Goal: Information Seeking & Learning: Learn about a topic

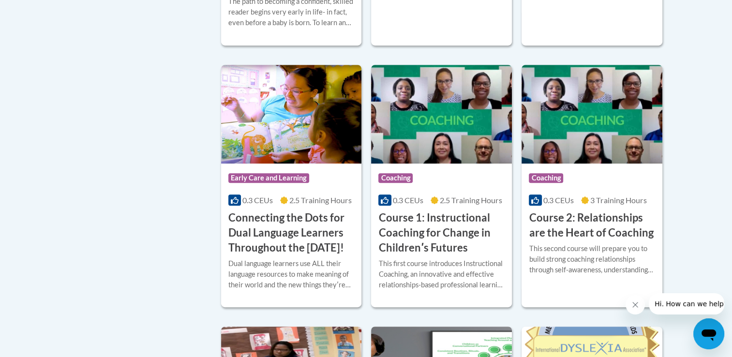
scroll to position [484, 0]
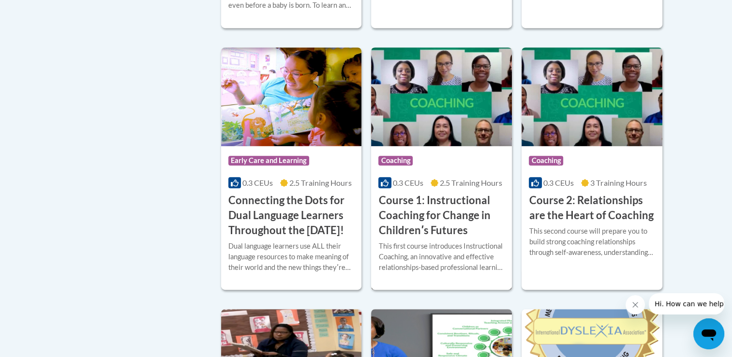
click at [433, 223] on h3 "Course 1: Instructional Coaching for Change in Childrenʹs Futures" at bounding box center [441, 215] width 126 height 45
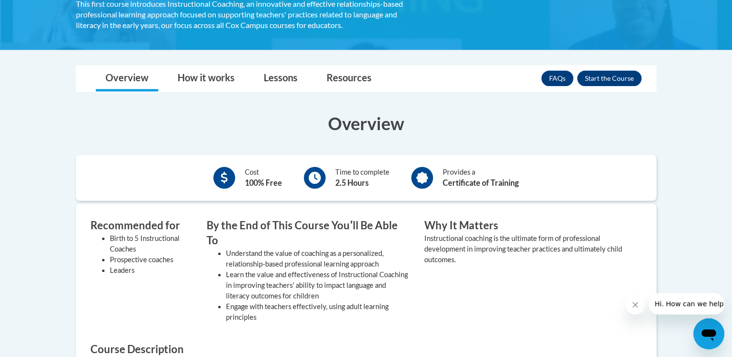
scroll to position [207, 0]
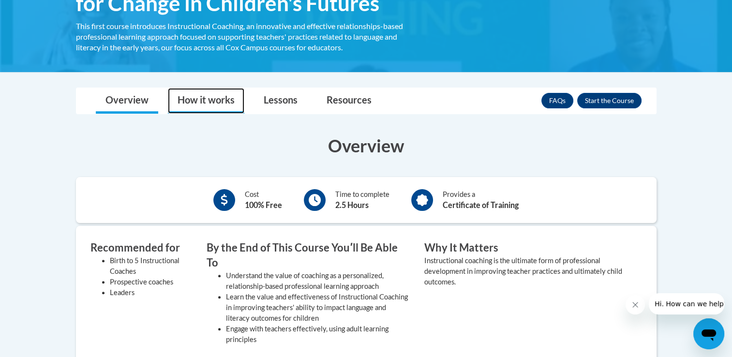
click at [217, 108] on link "How it works" at bounding box center [206, 101] width 76 height 26
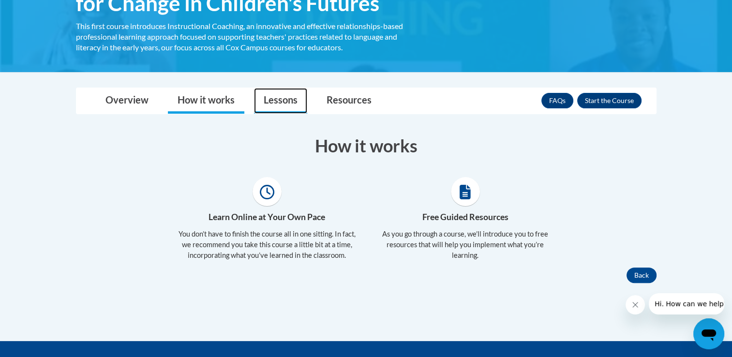
click at [273, 107] on link "Lessons" at bounding box center [280, 101] width 53 height 26
